Goal: Information Seeking & Learning: Learn about a topic

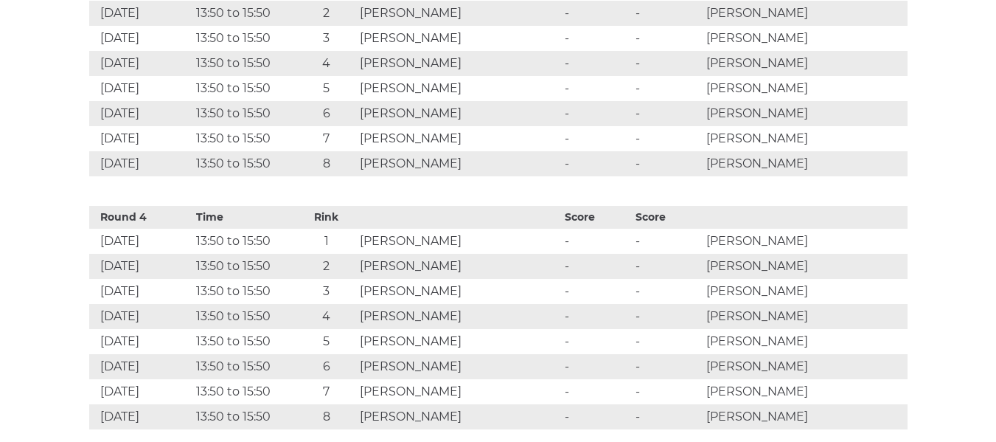
scroll to position [1254, 0]
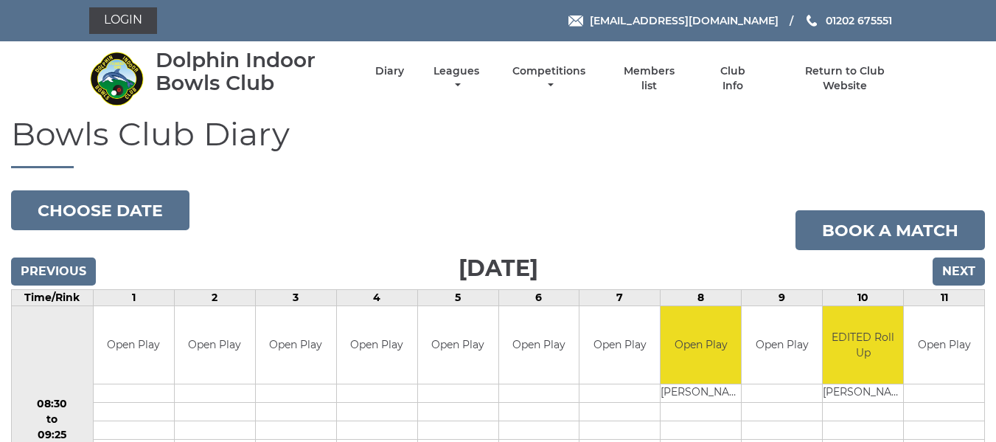
click at [453, 63] on li "Leagues Club leagues - Winter 2025/2026 Club leagues - Summer 2025 Club leagues…" at bounding box center [443, 79] width 79 height 44
click at [455, 72] on link "Leagues" at bounding box center [456, 80] width 53 height 29
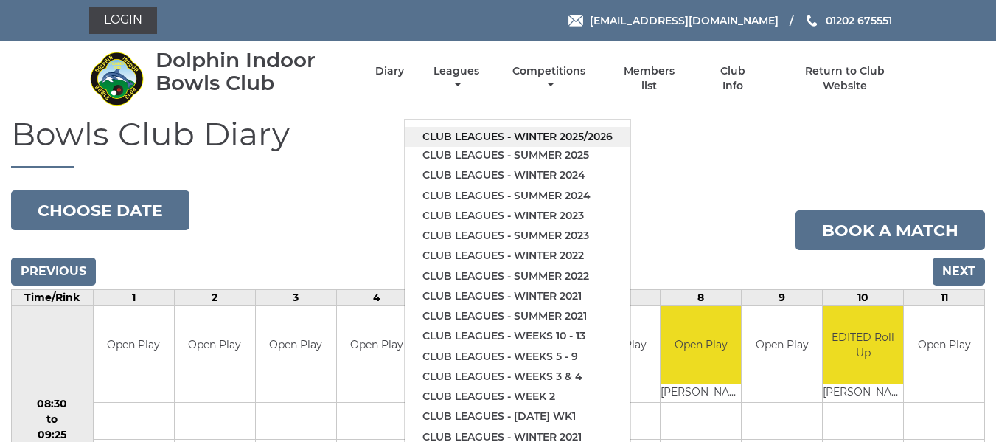
click at [462, 132] on link "Club leagues - Winter 2025/2026" at bounding box center [518, 137] width 226 height 20
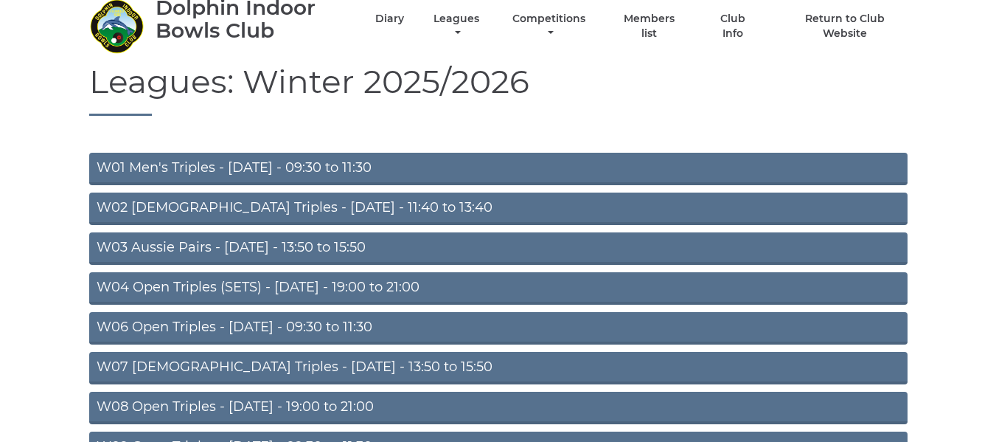
scroll to position [148, 0]
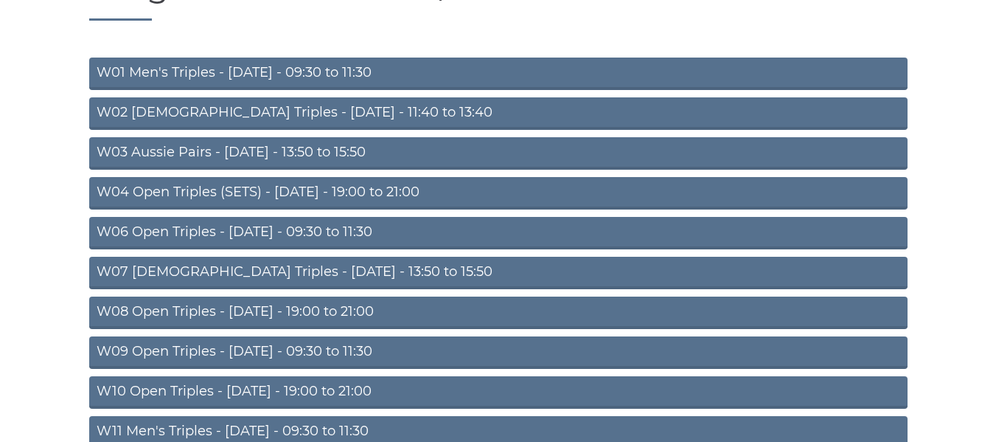
click at [264, 229] on link "W06 Open Triples - Tuesday - 09:30 to 11:30" at bounding box center [498, 233] width 819 height 32
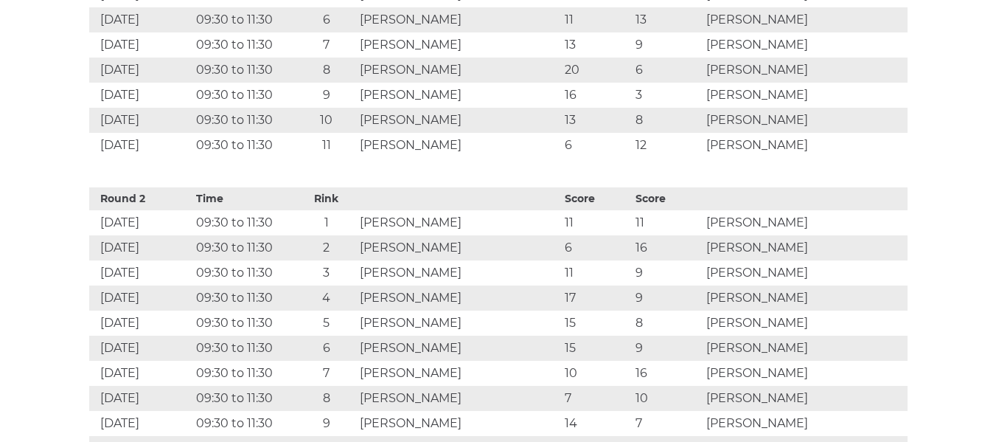
scroll to position [1180, 0]
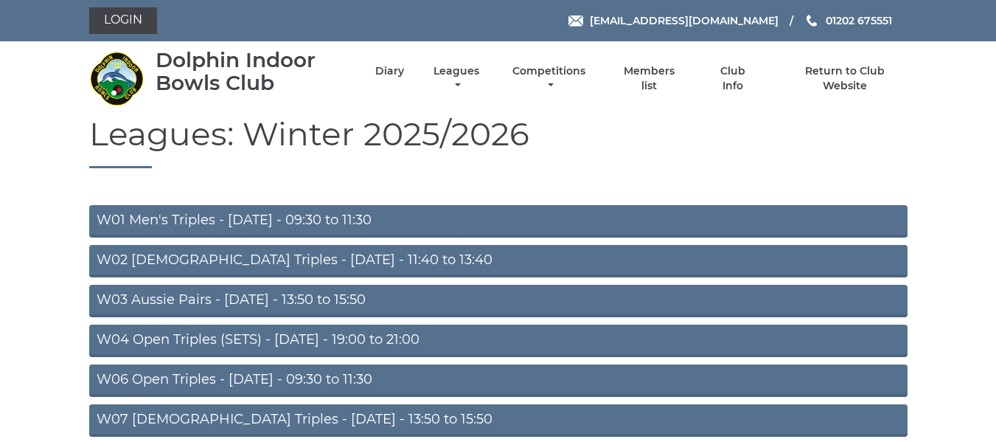
scroll to position [148, 0]
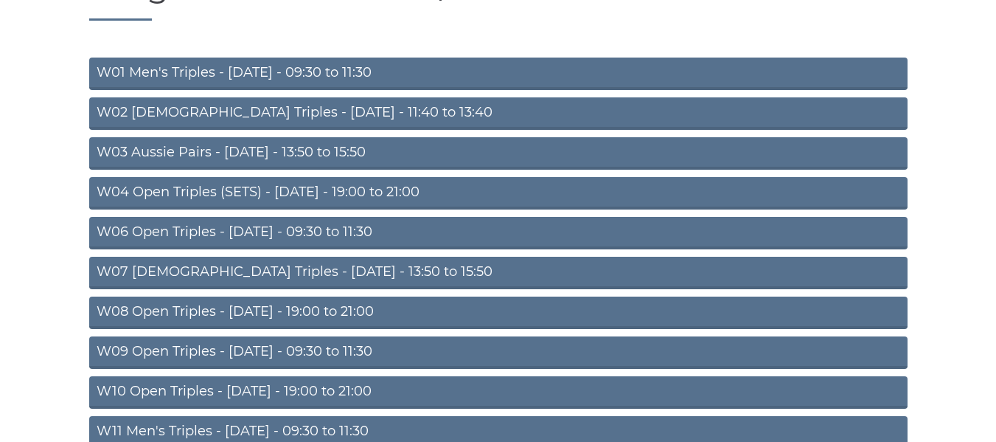
click at [190, 349] on link "W09 Open Triples - [DATE] - 09:30 to 11:30" at bounding box center [498, 352] width 819 height 32
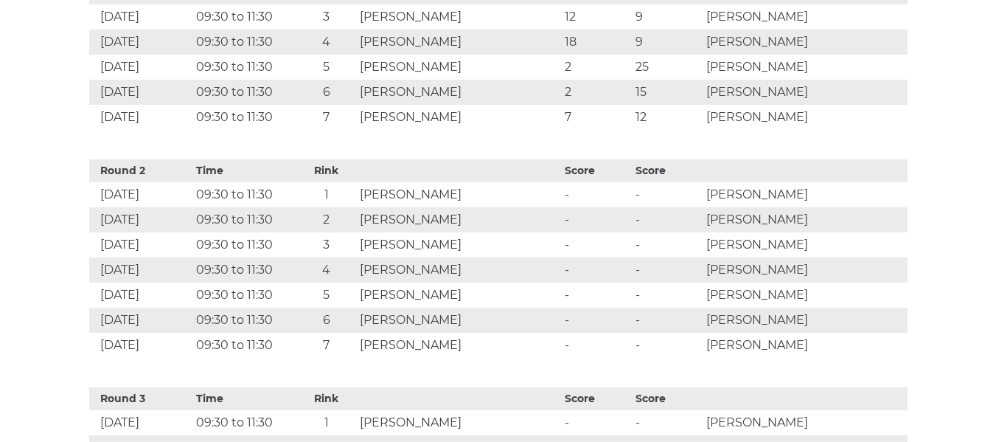
scroll to position [885, 0]
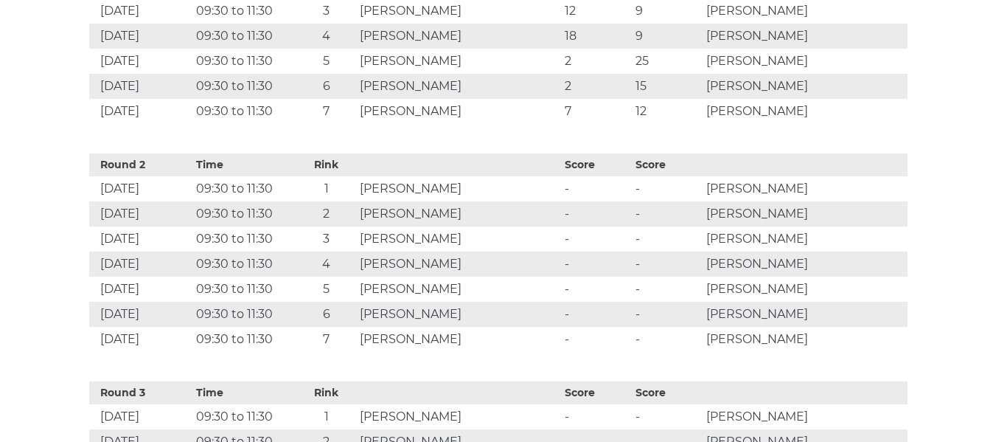
drag, startPoint x: 4, startPoint y: 109, endPoint x: 150, endPoint y: 32, distance: 165.3
